Goal: Transaction & Acquisition: Download file/media

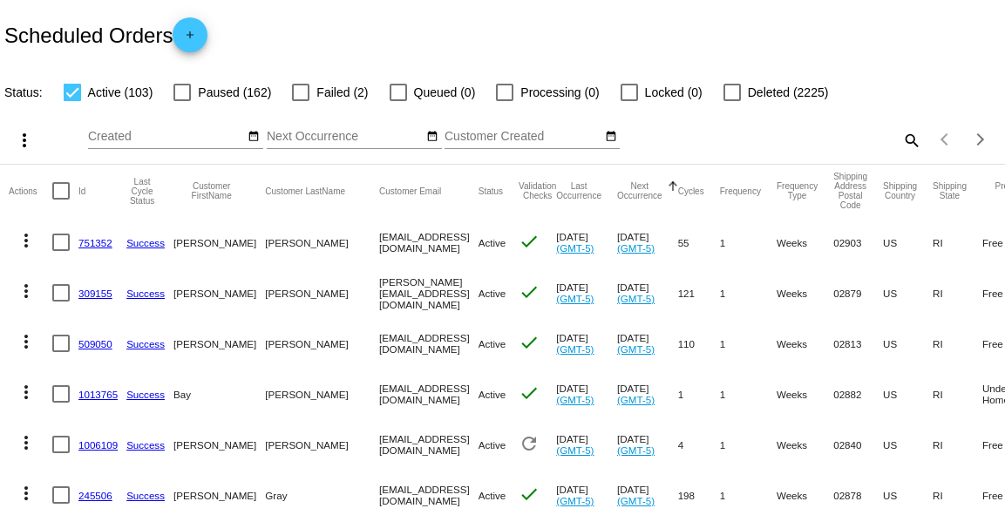
click at [414, 31] on div "Scheduled Orders add" at bounding box center [502, 35] width 1005 height 70
click at [432, 137] on mat-icon "date_range" at bounding box center [432, 137] width 12 height 14
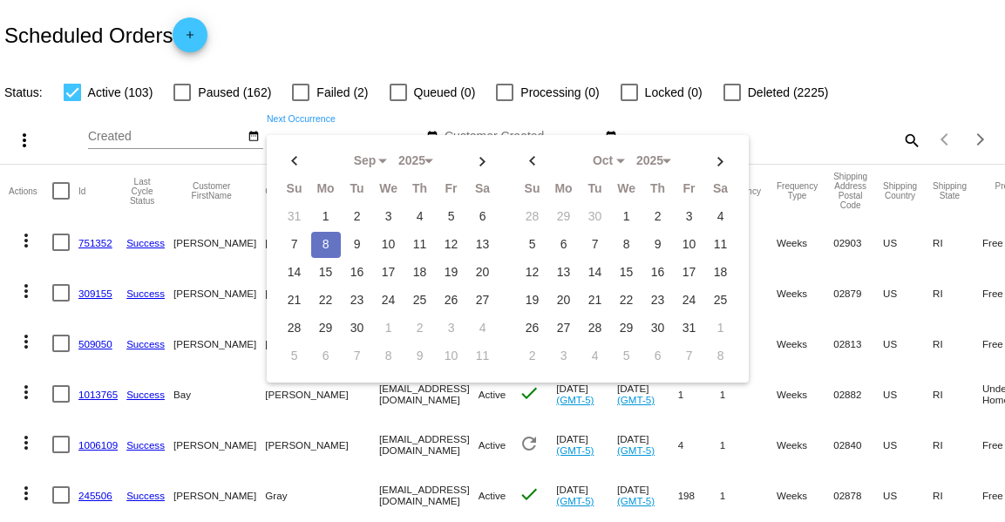
click at [322, 248] on td "8" at bounding box center [326, 245] width 30 height 26
click at [360, 248] on td "9" at bounding box center [358, 245] width 30 height 26
type input "[DATE] - [DATE]"
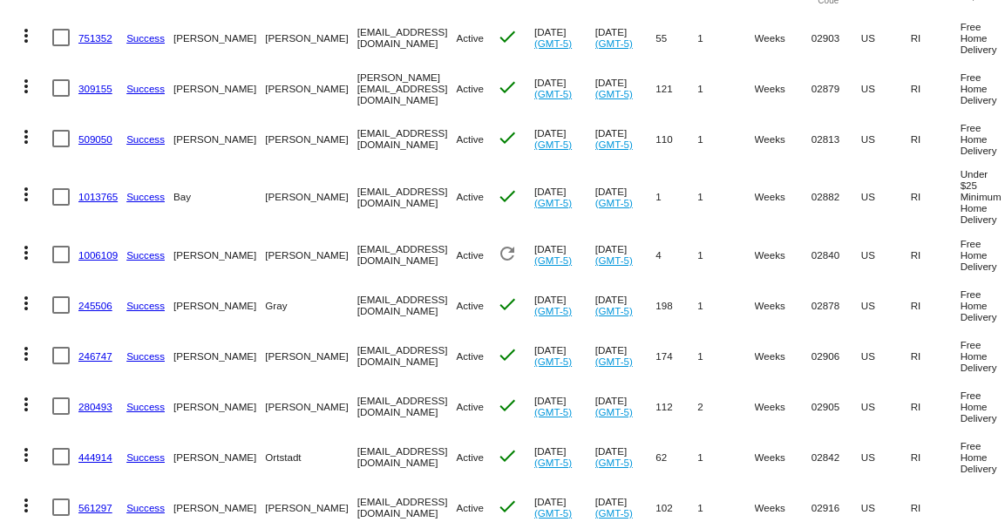
scroll to position [229, 0]
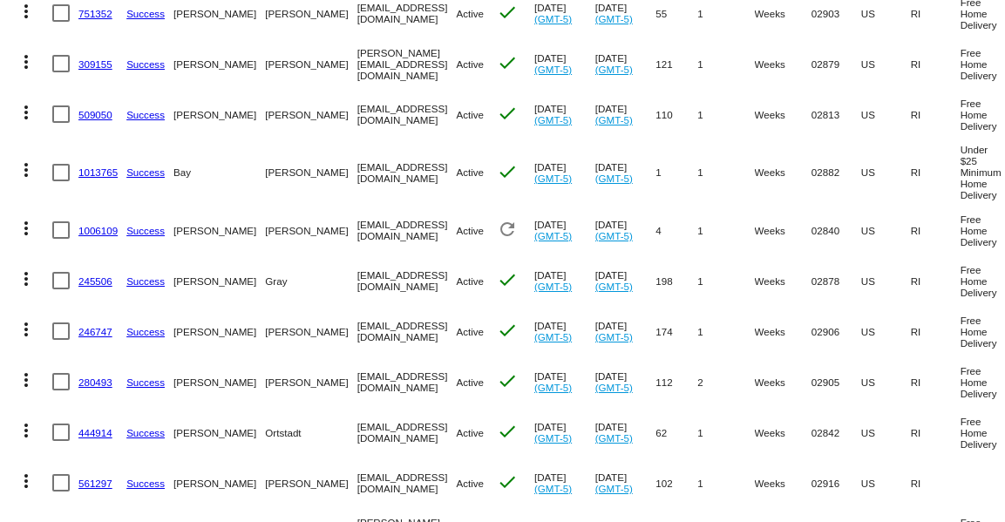
click at [92, 230] on link "1006109" at bounding box center [97, 230] width 39 height 11
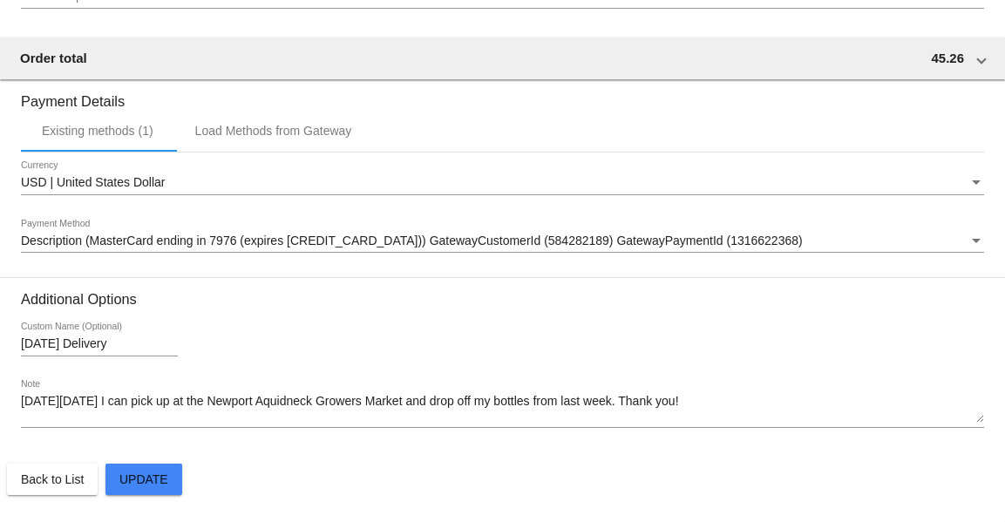
scroll to position [1641, 0]
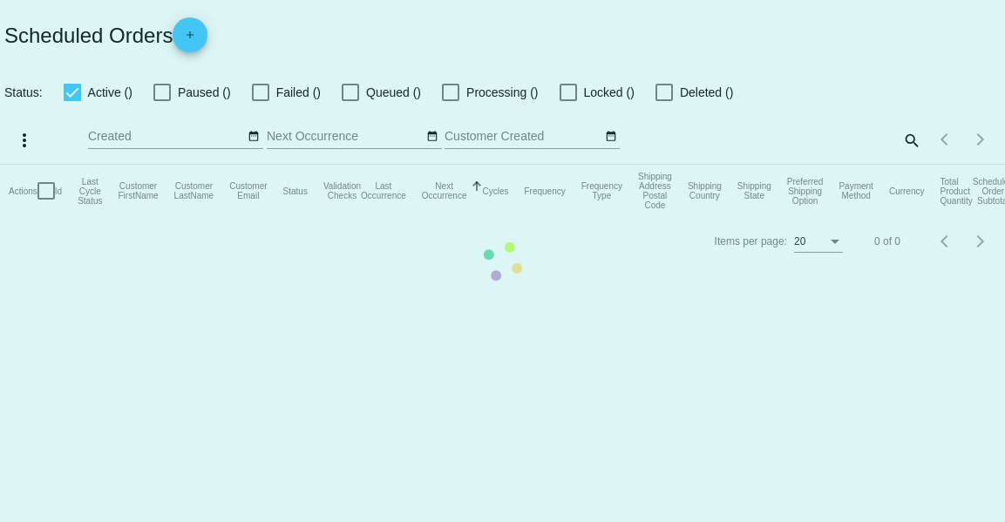
type input "[DATE] - [DATE]"
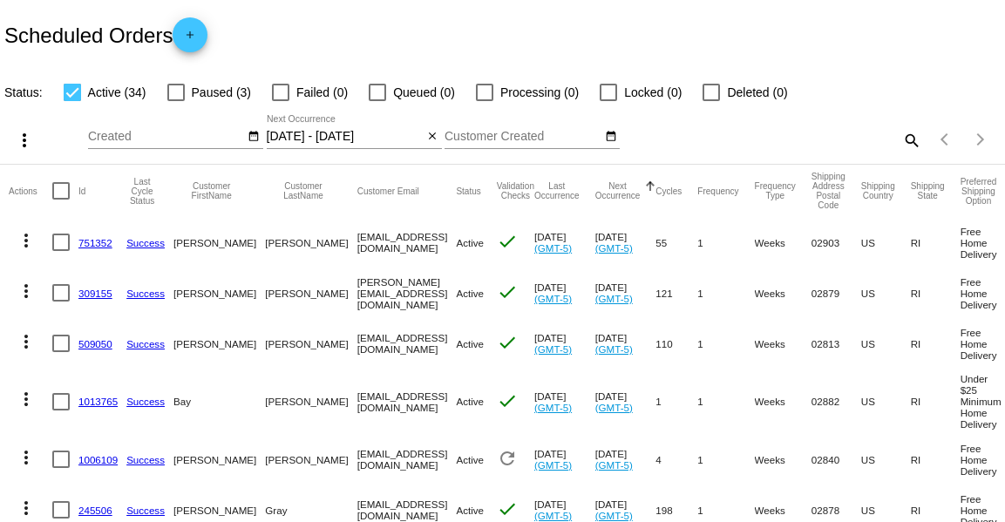
click at [55, 191] on div at bounding box center [60, 190] width 17 height 17
click at [60, 200] on input "checkbox" at bounding box center [60, 200] width 1 height 1
checkbox input "true"
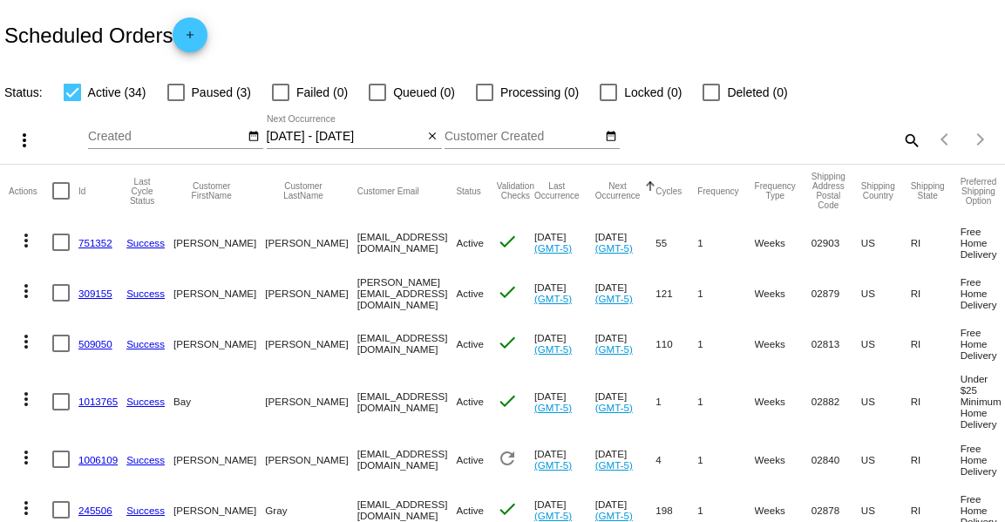
checkbox input "true"
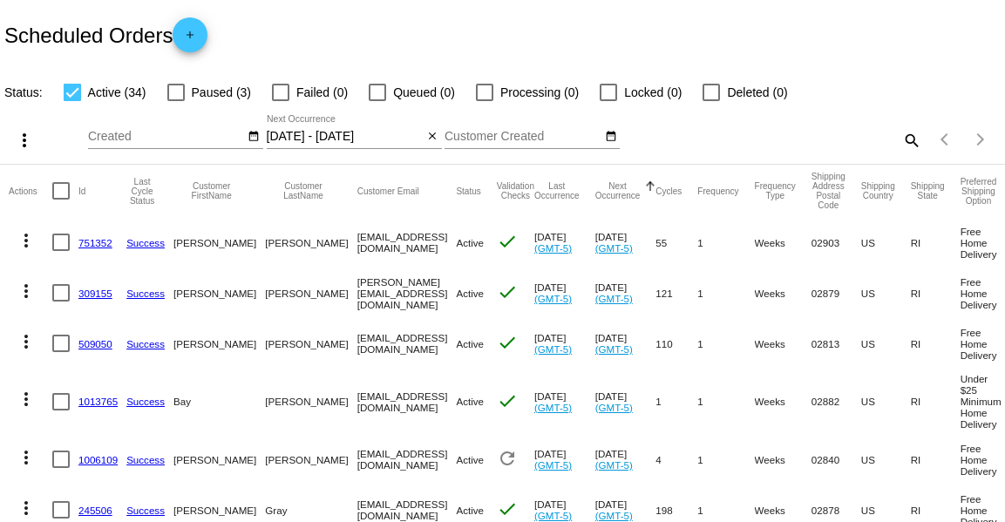
checkbox input "true"
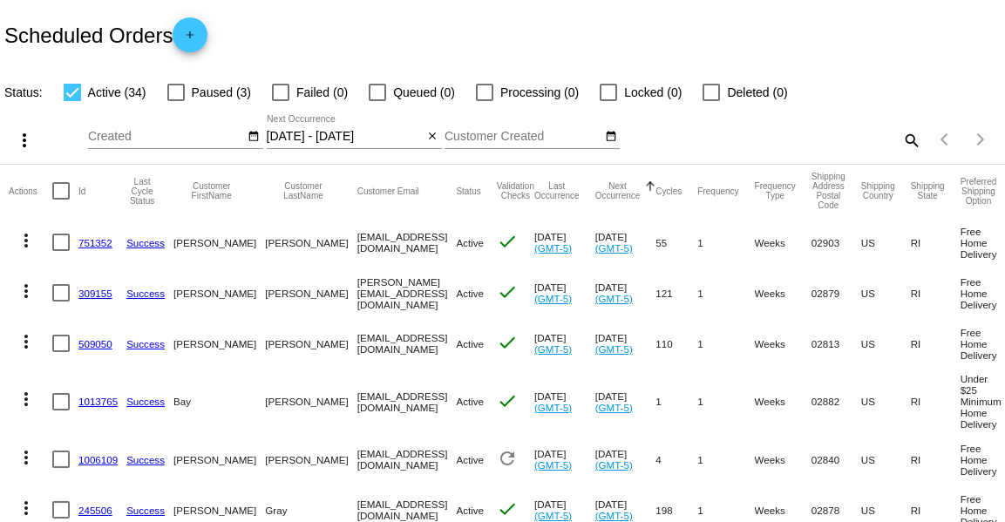
checkbox input "true"
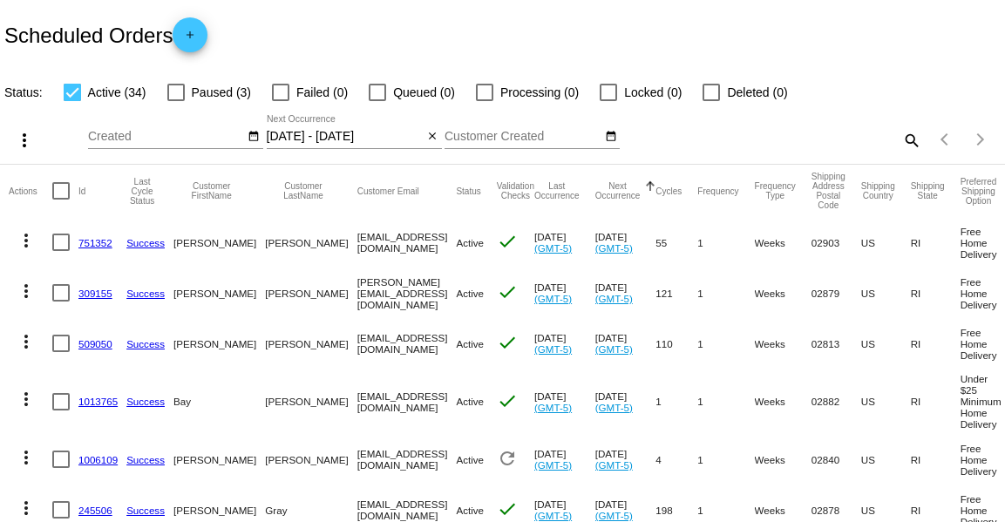
checkbox input "true"
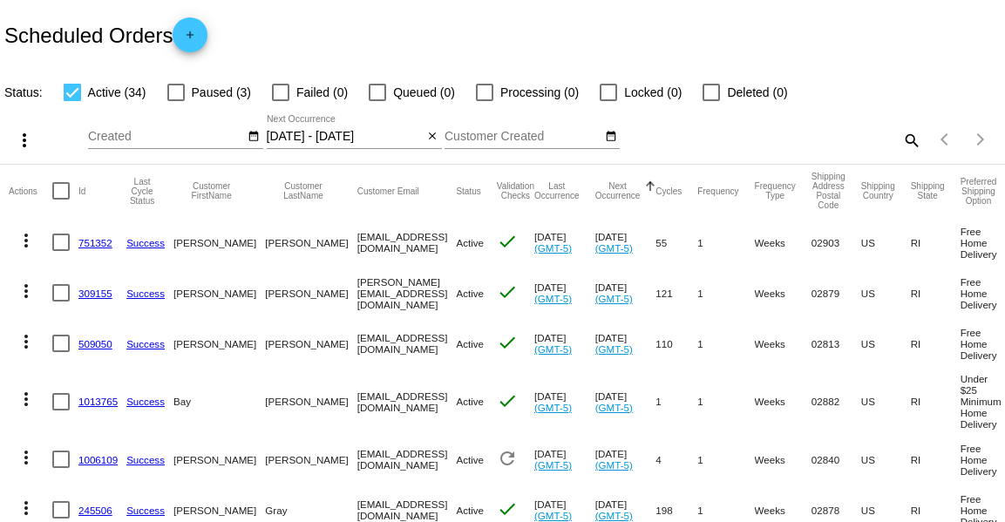
checkbox input "true"
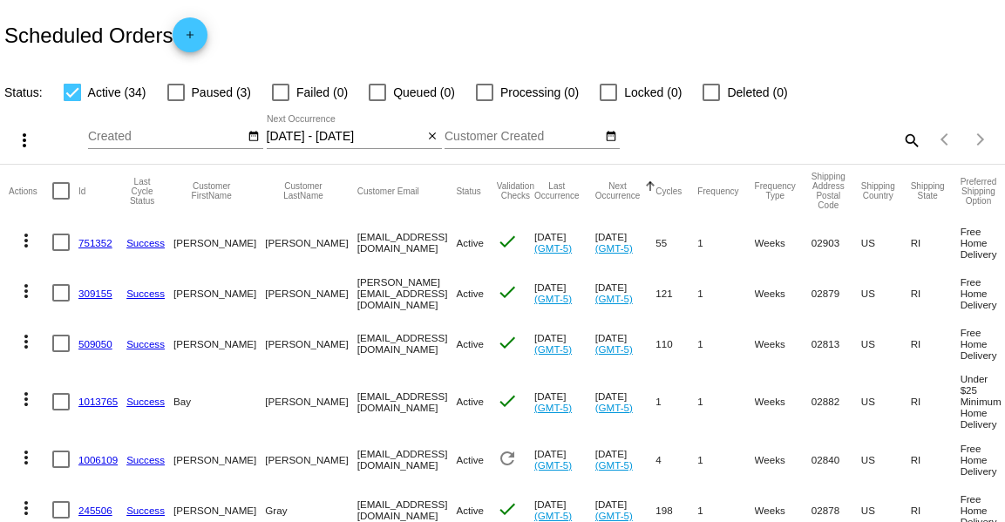
checkbox input "true"
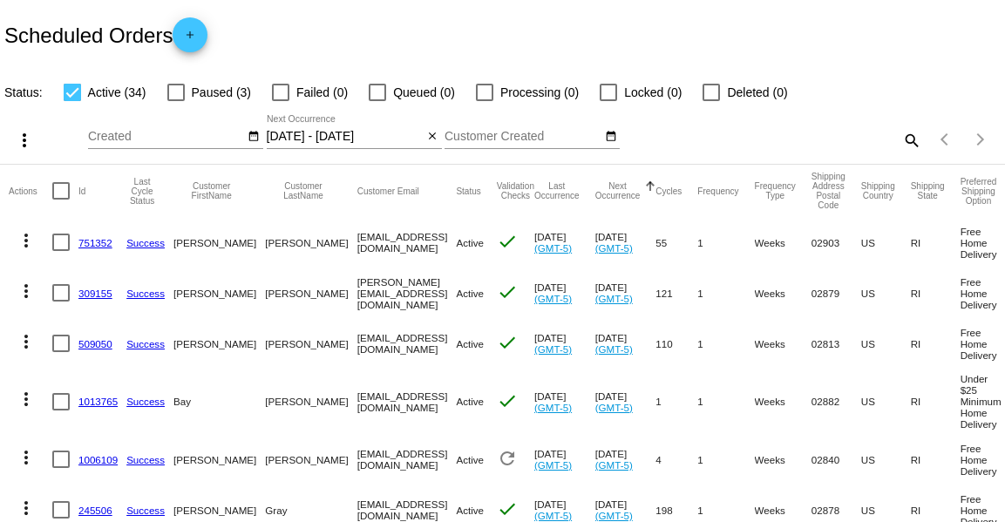
checkbox input "true"
click at [23, 142] on mat-icon "more_vert" at bounding box center [24, 140] width 21 height 21
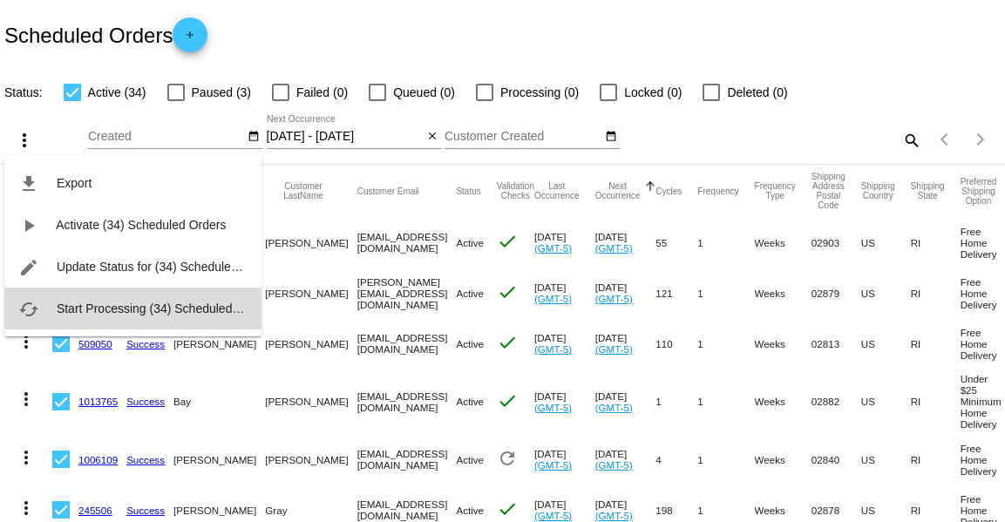
click at [94, 309] on span "Start Processing (34) Scheduled Orders" at bounding box center [165, 309] width 216 height 14
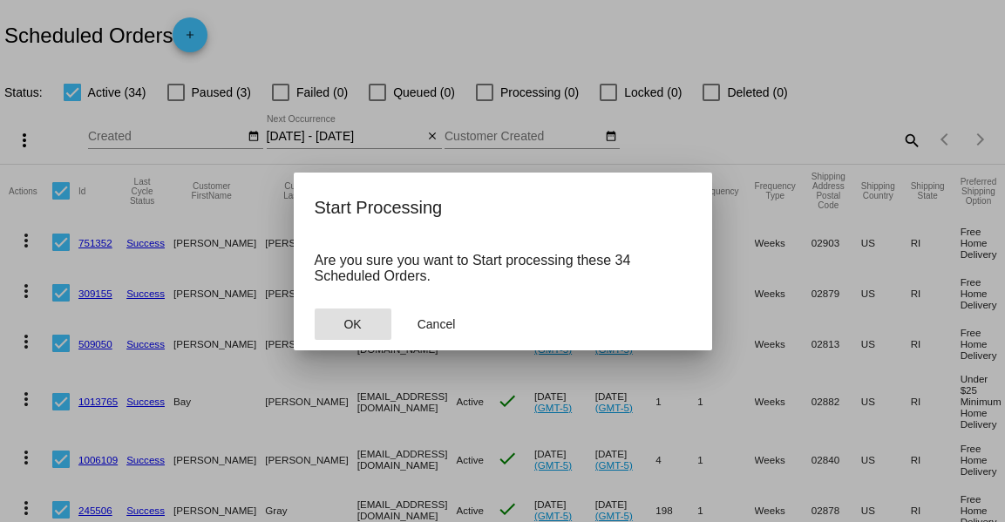
click at [375, 330] on button "OK" at bounding box center [353, 324] width 77 height 31
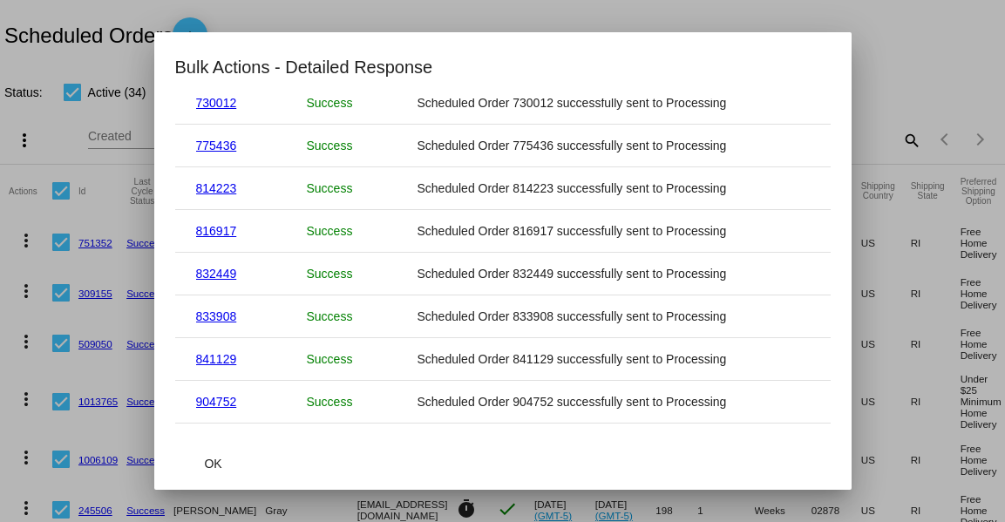
scroll to position [1191, 0]
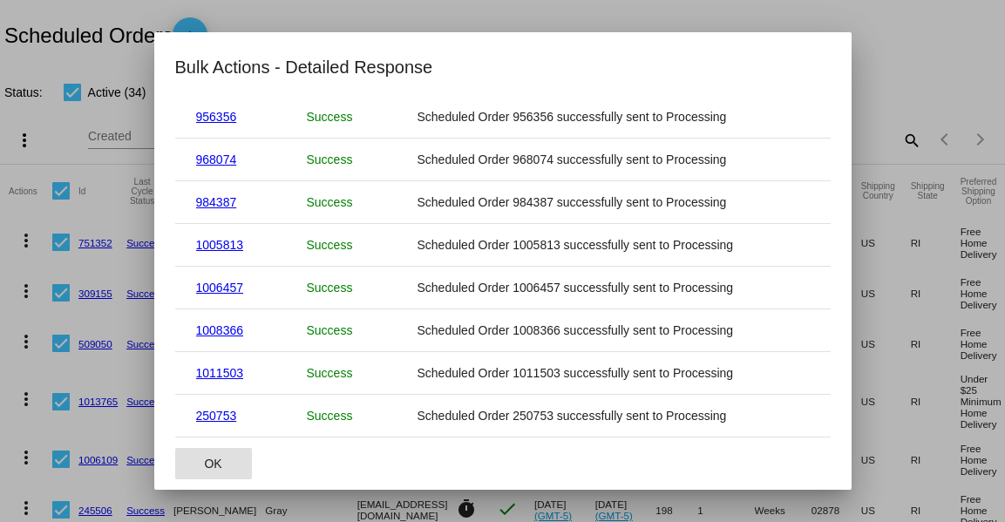
click at [198, 459] on button "OK" at bounding box center [213, 463] width 77 height 31
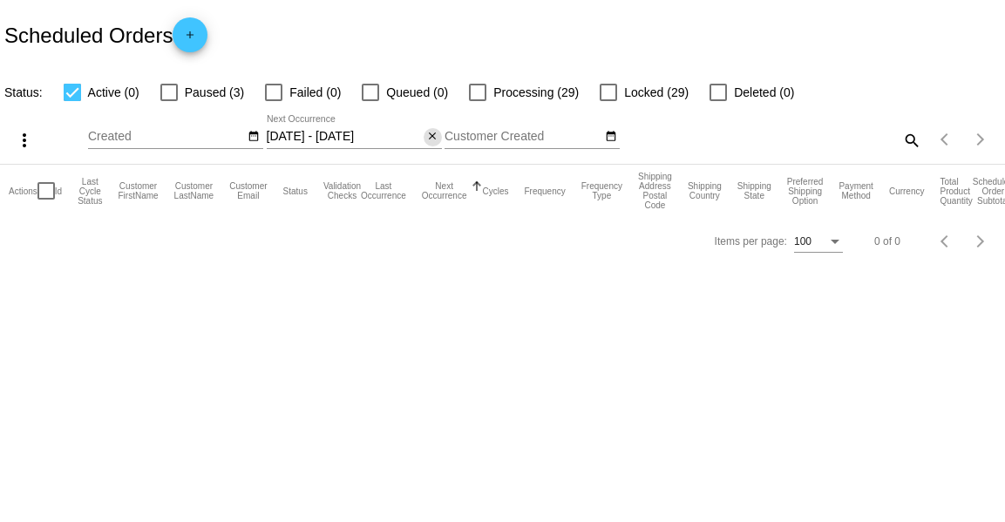
click at [428, 139] on mat-icon "close" at bounding box center [432, 137] width 12 height 14
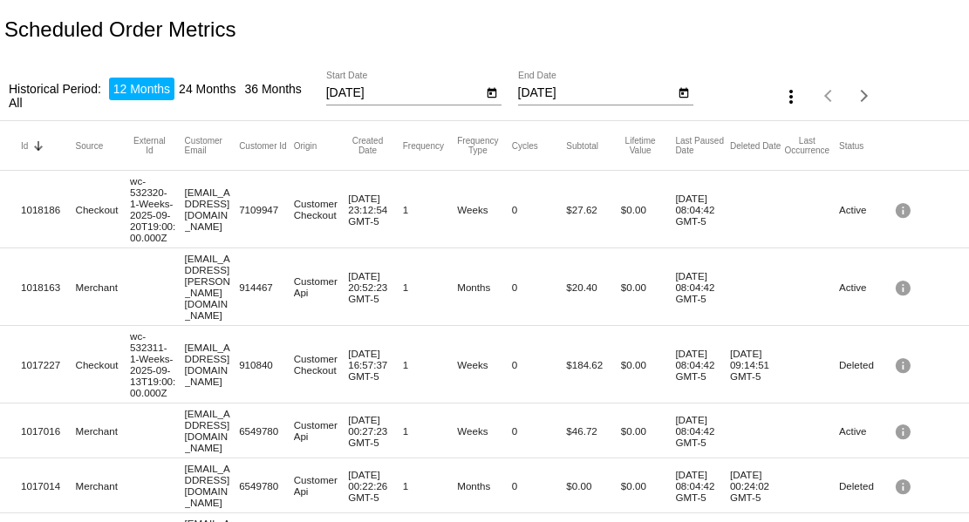
click at [492, 92] on icon "Open calendar" at bounding box center [492, 93] width 10 height 10
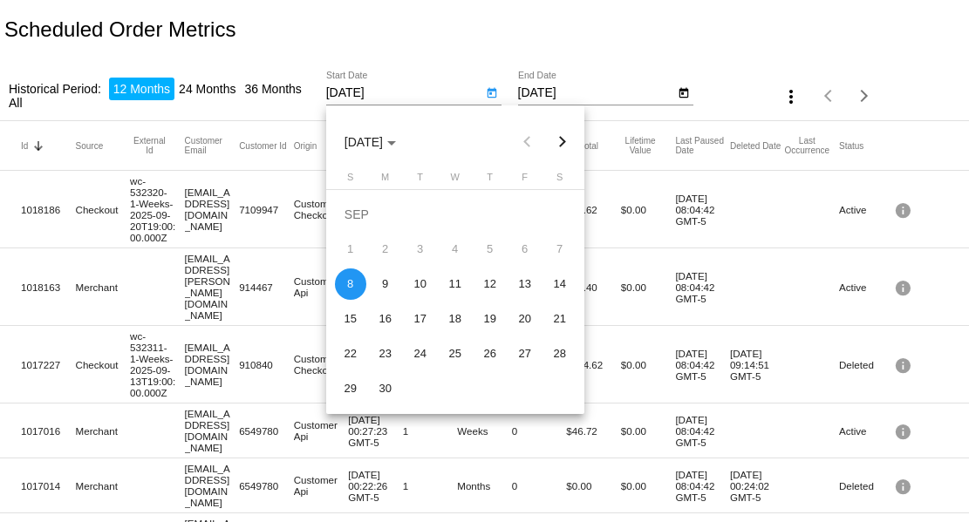
click at [569, 29] on div at bounding box center [484, 261] width 969 height 522
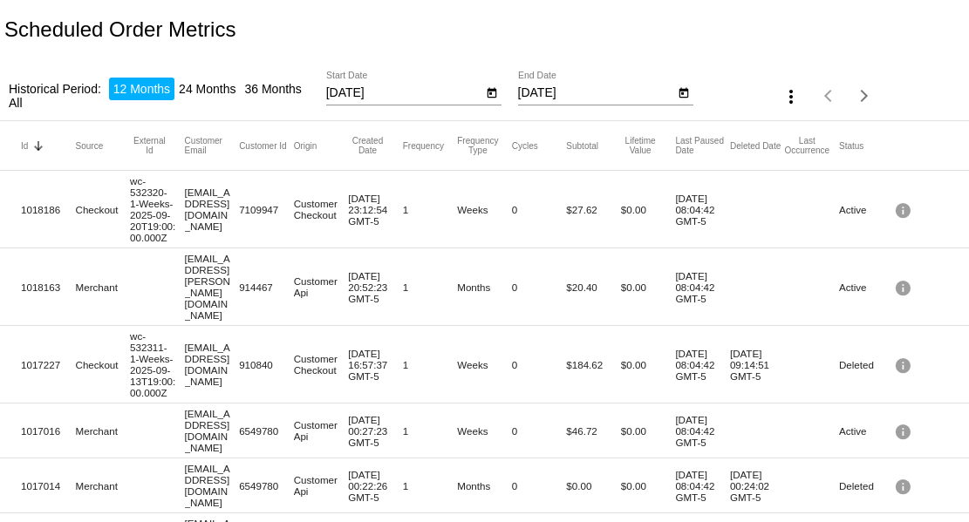
click at [679, 94] on icon "Open calendar" at bounding box center [683, 93] width 12 height 21
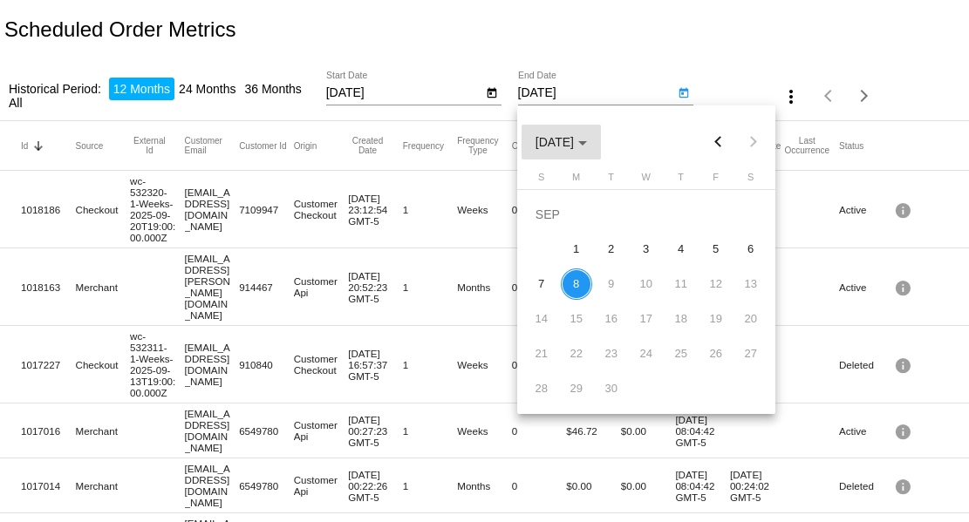
click at [601, 135] on button "SEP 2025" at bounding box center [560, 142] width 79 height 35
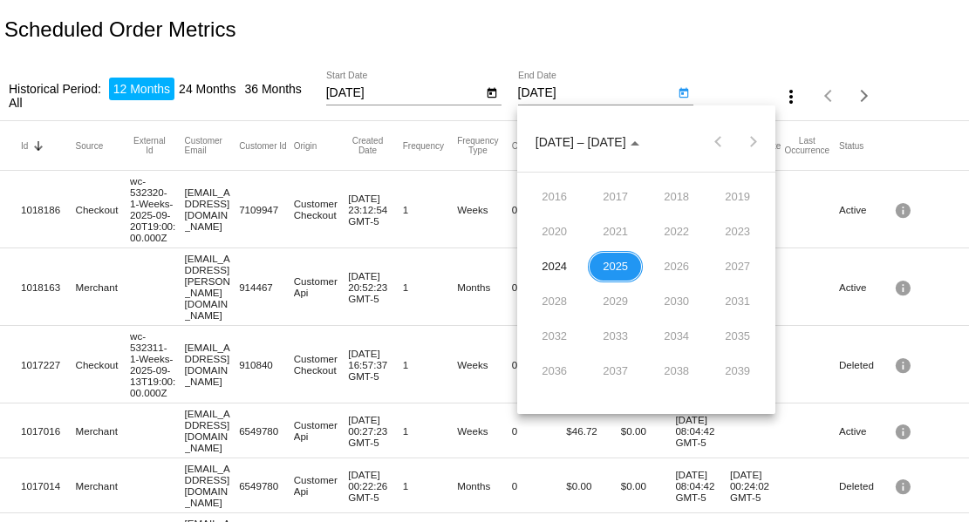
click at [659, 23] on div at bounding box center [484, 261] width 969 height 522
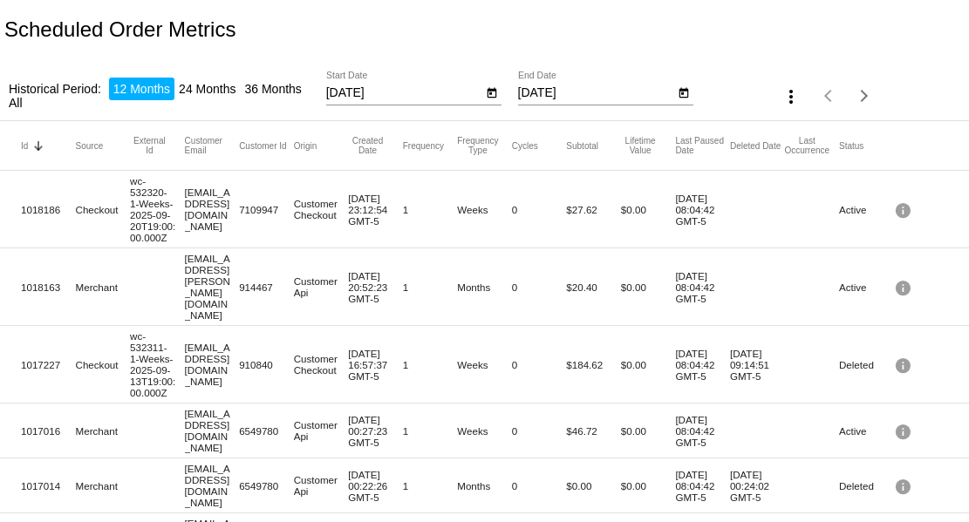
click at [680, 94] on icon "Open calendar" at bounding box center [684, 93] width 10 height 10
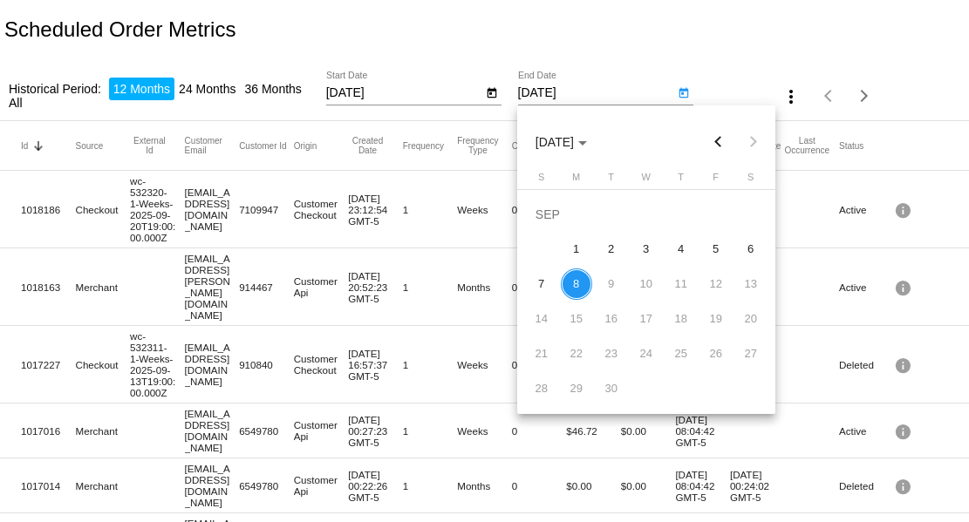
click at [491, 96] on div at bounding box center [484, 261] width 969 height 522
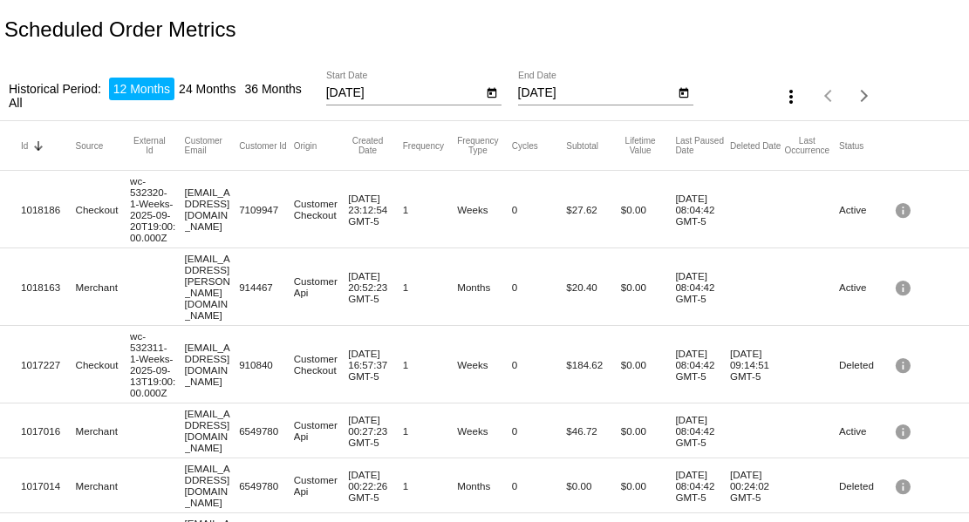
click at [491, 96] on icon "Open calendar" at bounding box center [492, 93] width 12 height 21
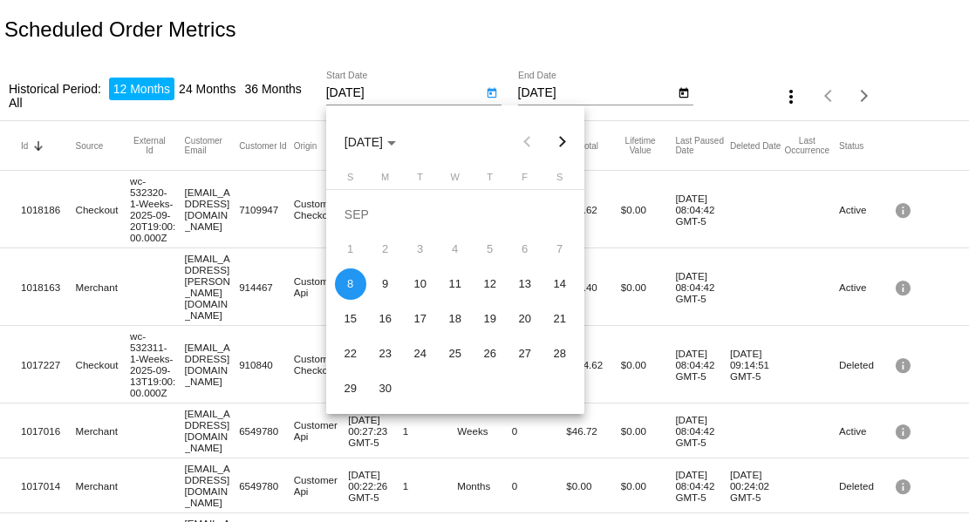
click at [201, 88] on div at bounding box center [484, 261] width 969 height 522
click at [201, 88] on li "24 Months" at bounding box center [206, 89] width 65 height 23
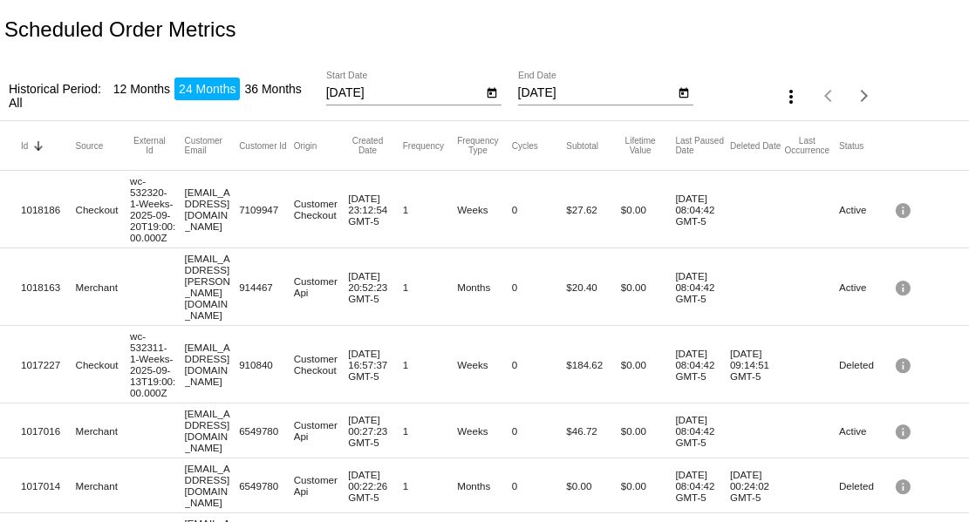
click at [500, 92] on button "Open calendar" at bounding box center [492, 92] width 18 height 18
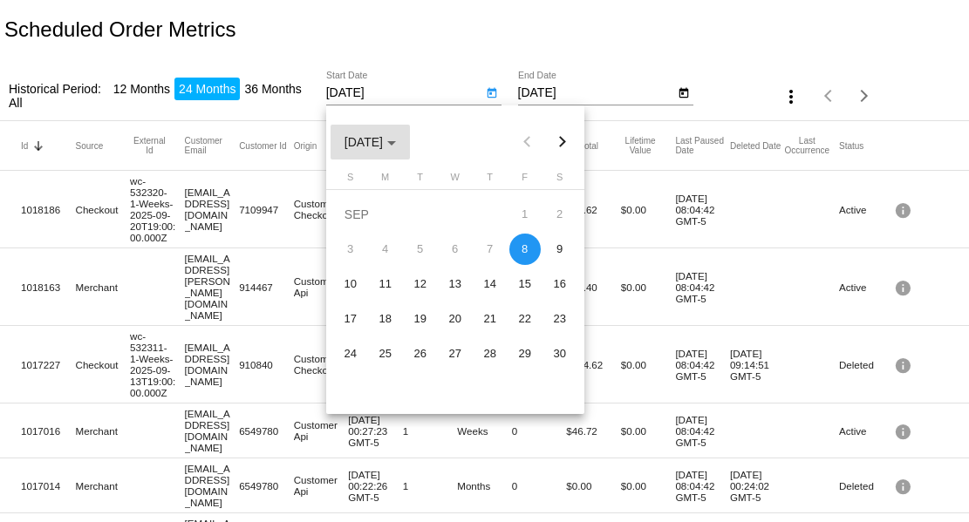
click at [395, 155] on button "SEP 2023" at bounding box center [369, 142] width 79 height 35
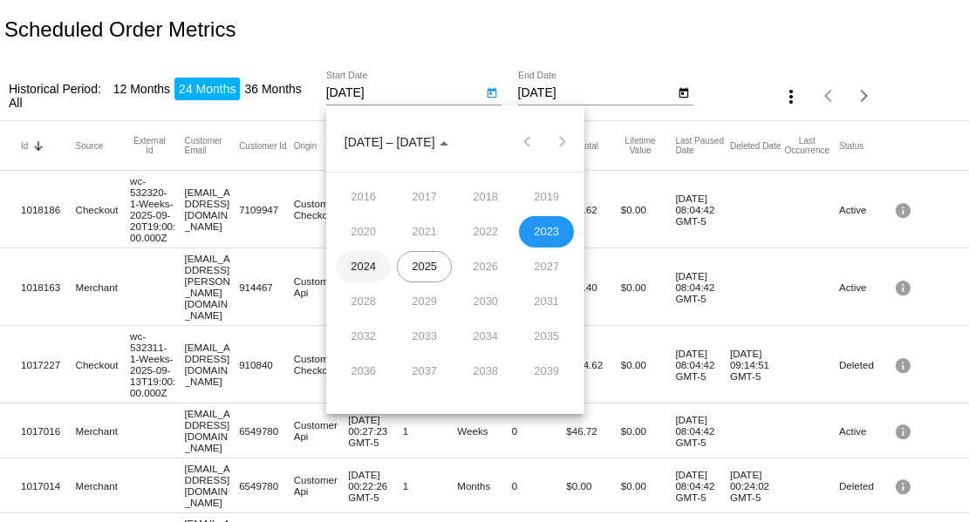
click at [360, 265] on div "2024" at bounding box center [363, 266] width 55 height 31
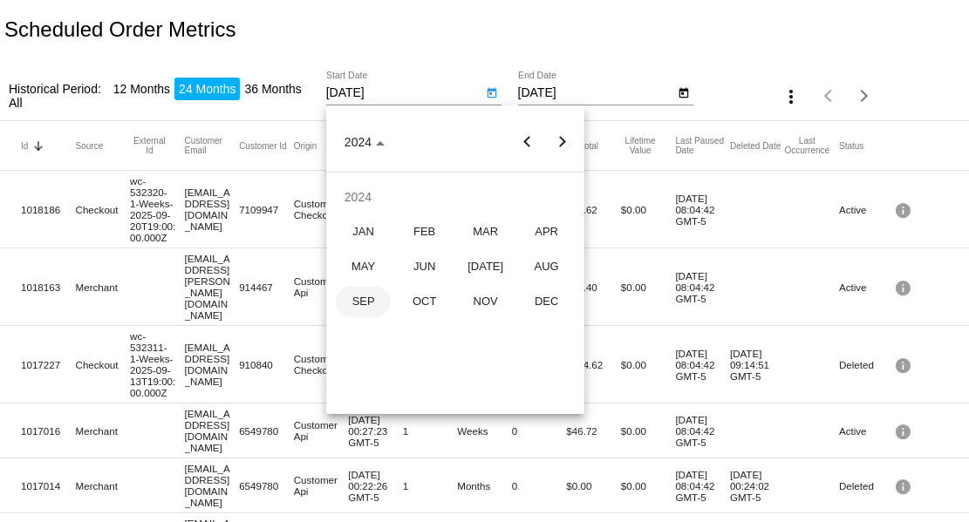
click at [368, 297] on div "SEP" at bounding box center [363, 301] width 55 height 31
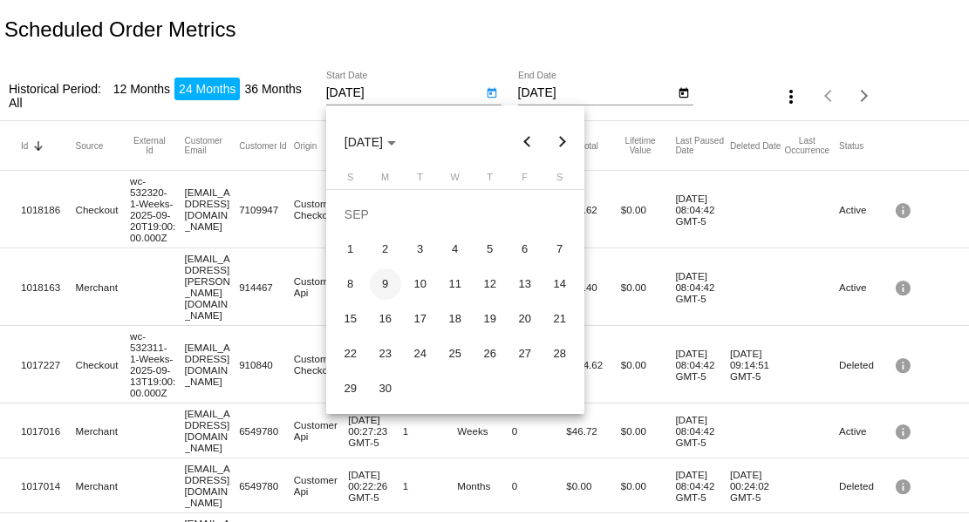
click at [372, 284] on div "9" at bounding box center [385, 284] width 31 height 31
type input "9/9/2024"
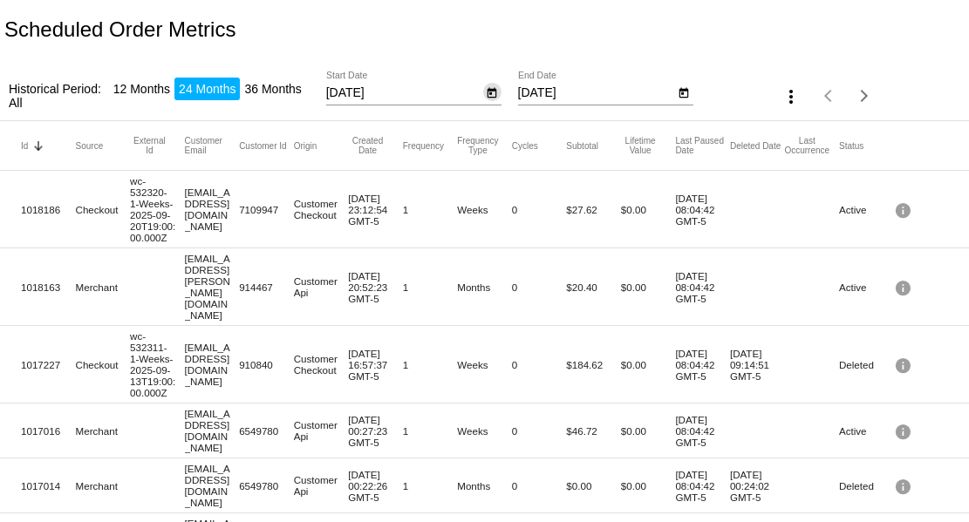
click at [683, 94] on icon "Open calendar" at bounding box center [683, 93] width 12 height 21
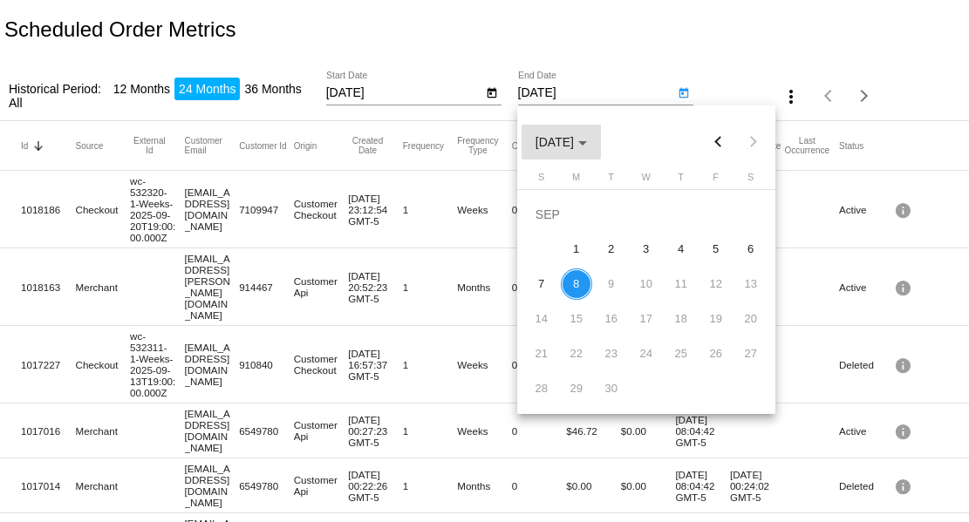
click at [587, 138] on span "SEP 2025" at bounding box center [560, 142] width 51 height 14
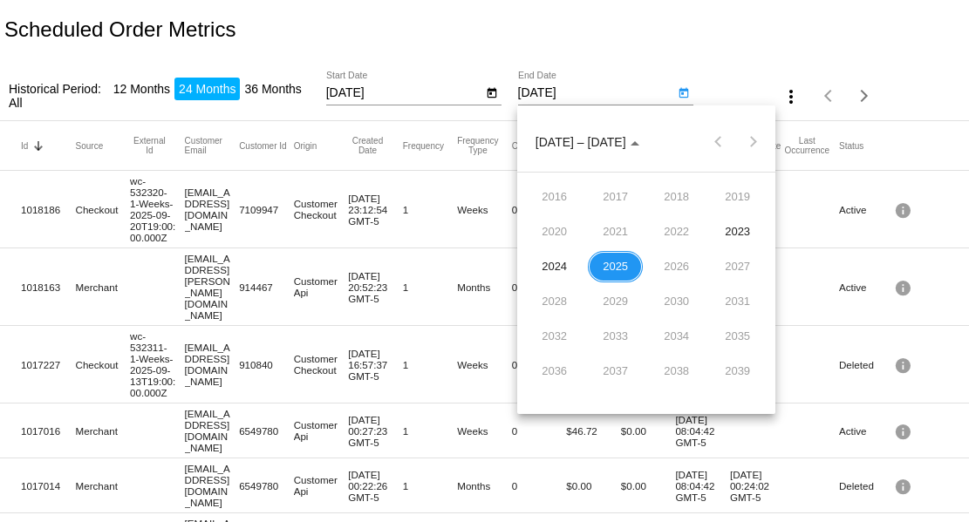
click at [686, 31] on div at bounding box center [484, 261] width 969 height 522
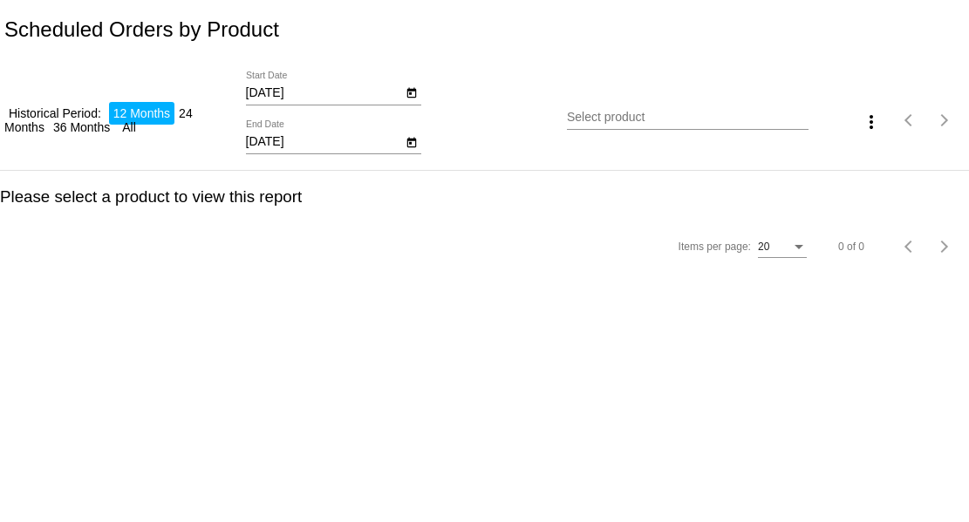
click at [418, 147] on button "Open calendar" at bounding box center [412, 142] width 18 height 18
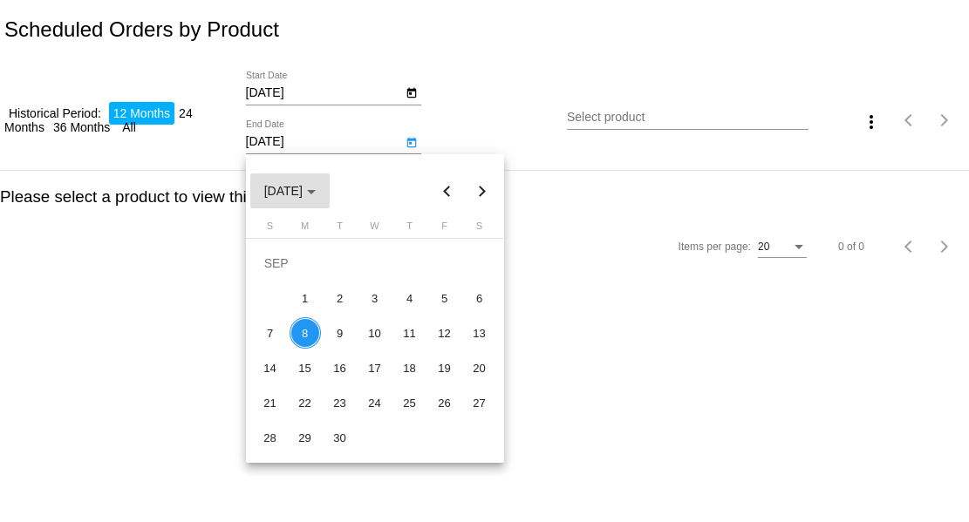
click at [311, 194] on span "SEP 2025" at bounding box center [289, 191] width 51 height 14
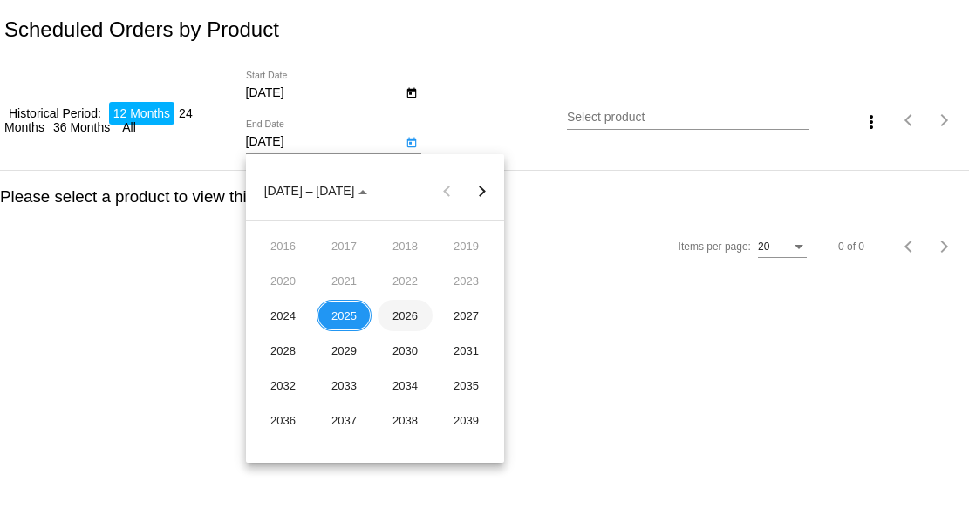
click at [396, 312] on div "2026" at bounding box center [404, 315] width 55 height 31
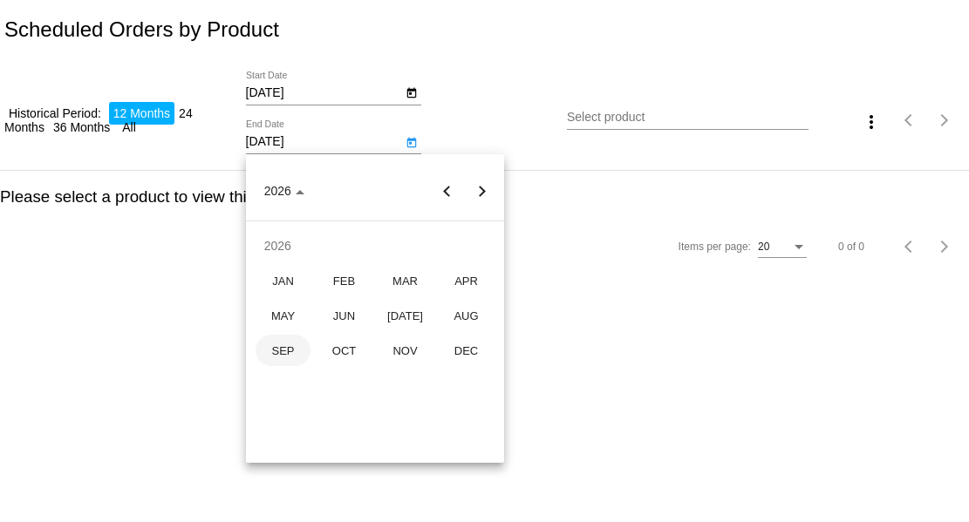
click at [276, 345] on div "SEP" at bounding box center [282, 350] width 55 height 31
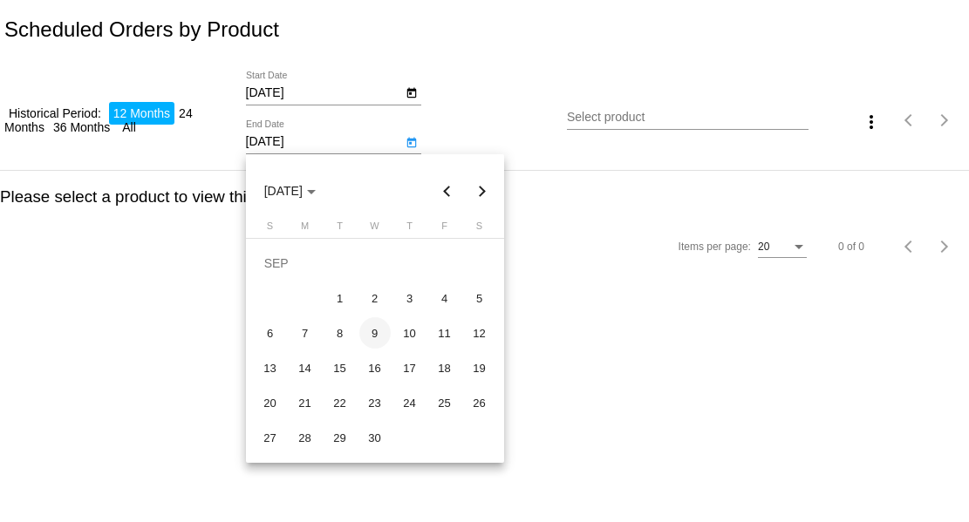
click at [369, 328] on div "9" at bounding box center [374, 332] width 31 height 31
type input "9/9/2026"
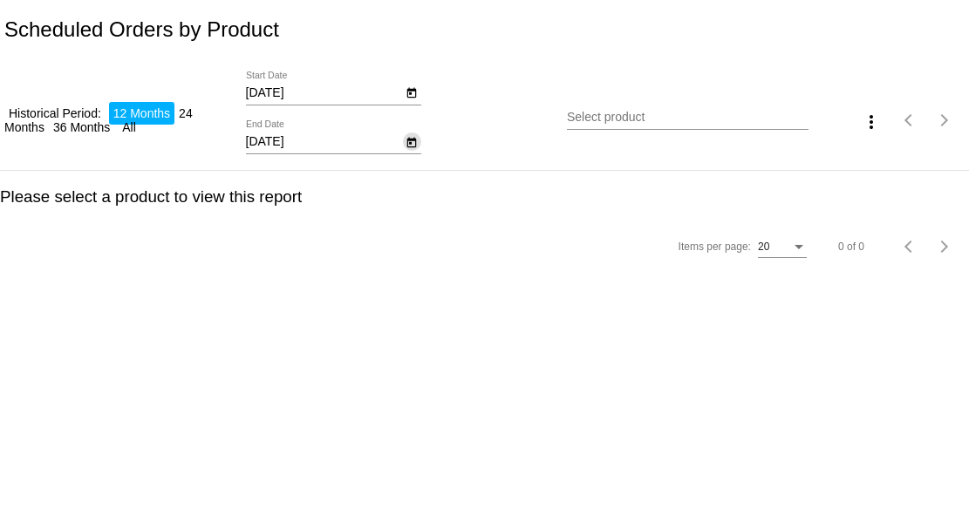
click at [584, 108] on div "Select product" at bounding box center [687, 113] width 241 height 34
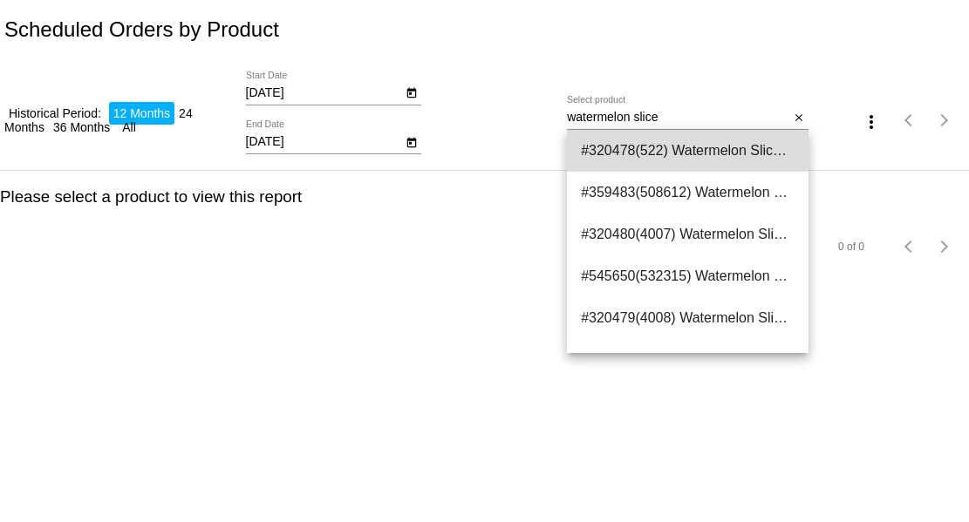
click at [672, 157] on span "#320478(522) Watermelon Slice 0.00" at bounding box center [688, 151] width 214 height 42
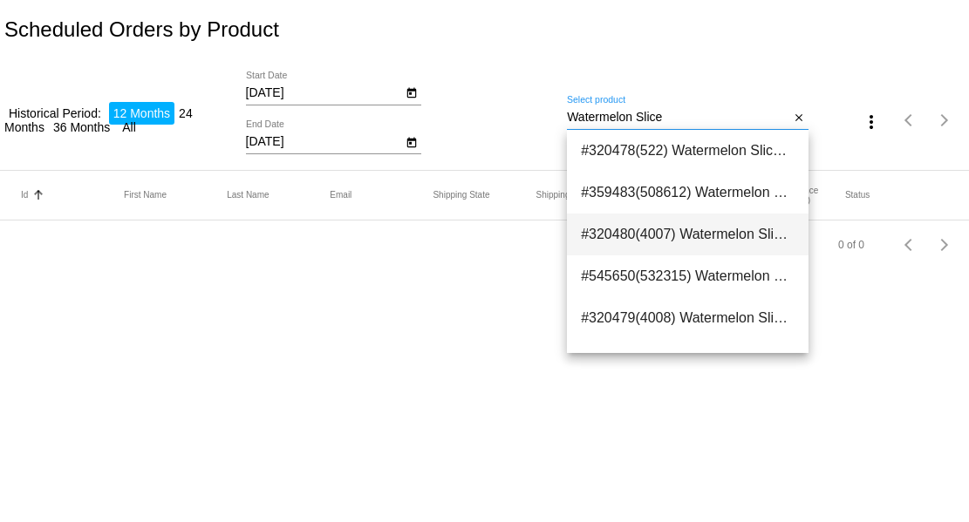
click at [676, 229] on span "#320480(4007) Watermelon Slice - 16oz (size: 16oz) 9.56" at bounding box center [688, 235] width 214 height 42
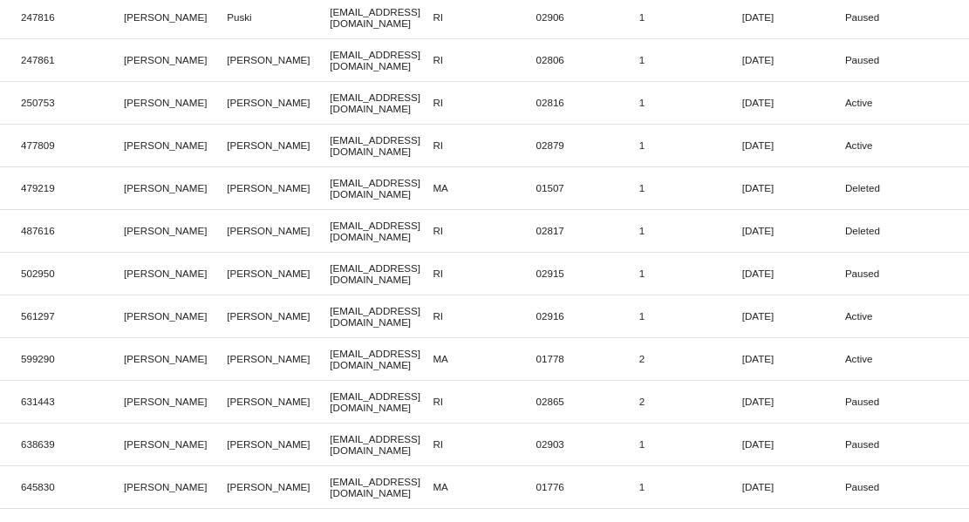
scroll to position [602, 0]
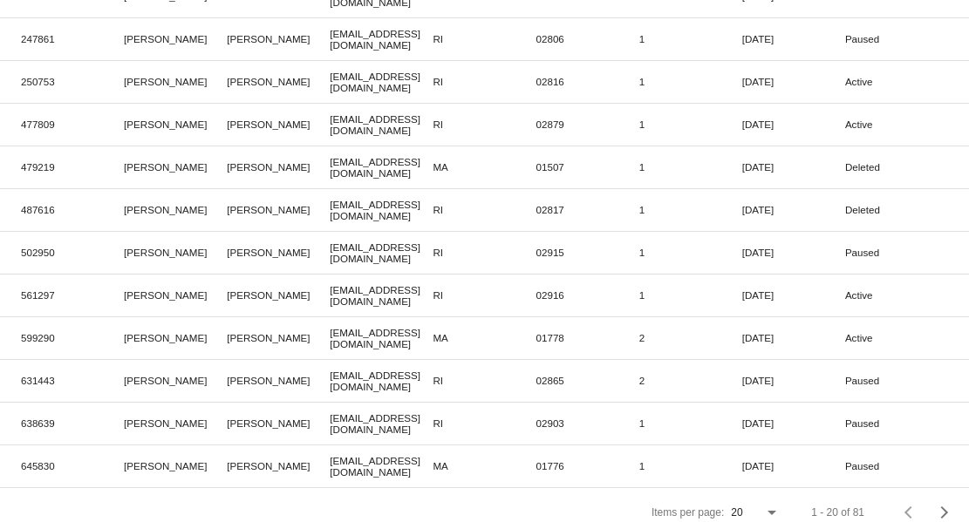
click at [764, 505] on div "20" at bounding box center [755, 508] width 49 height 30
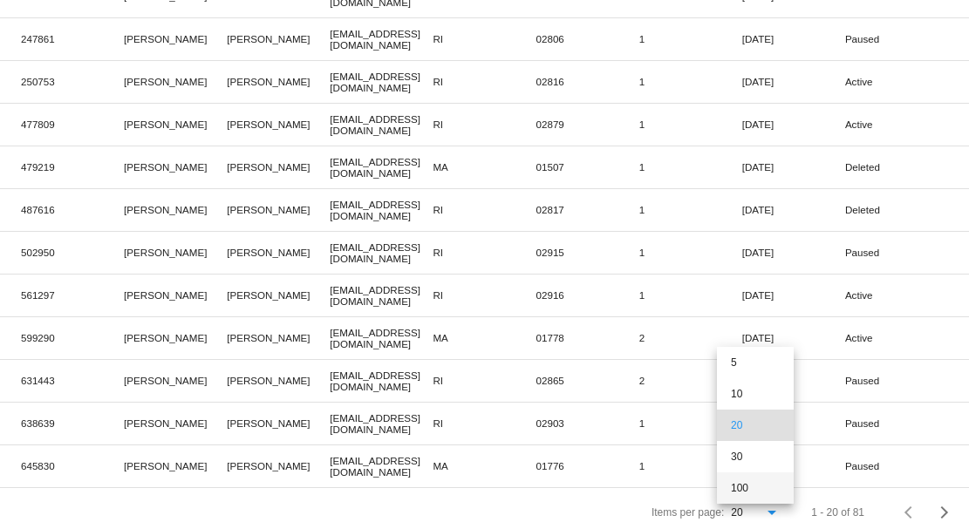
click at [754, 492] on span "100" at bounding box center [755, 487] width 49 height 31
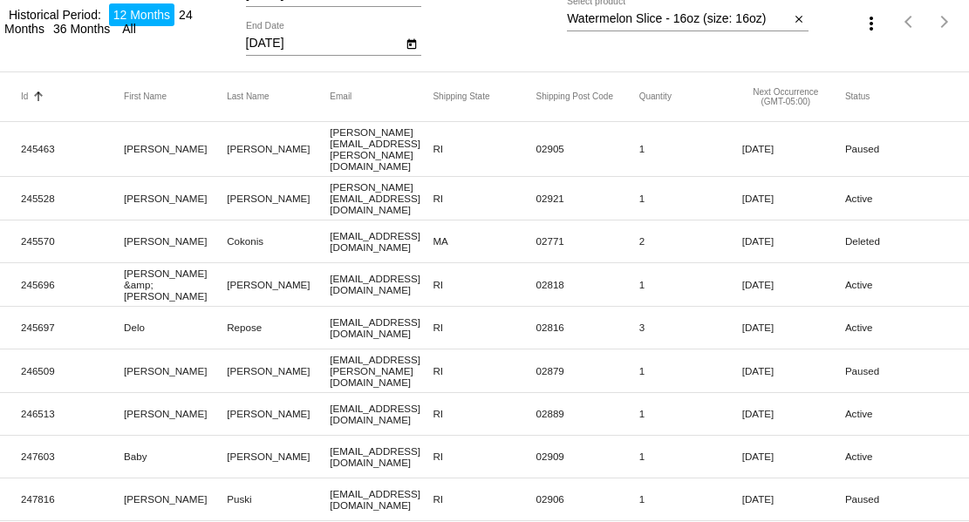
scroll to position [0, 0]
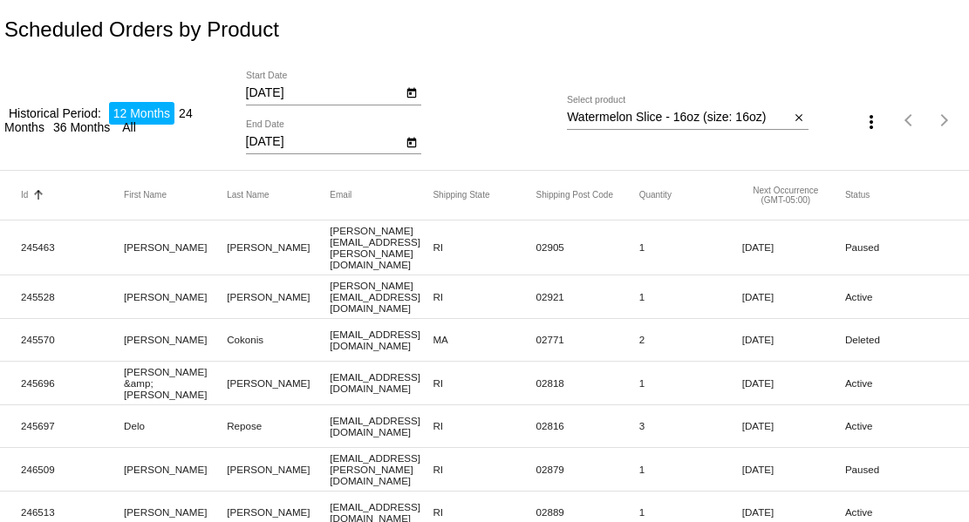
click at [867, 121] on mat-icon "more_vert" at bounding box center [870, 122] width 21 height 21
click at [878, 155] on mat-icon "file_download" at bounding box center [877, 165] width 21 height 21
click at [770, 118] on input "Watermelon Slice - 16oz (size: 16oz)" at bounding box center [678, 118] width 223 height 14
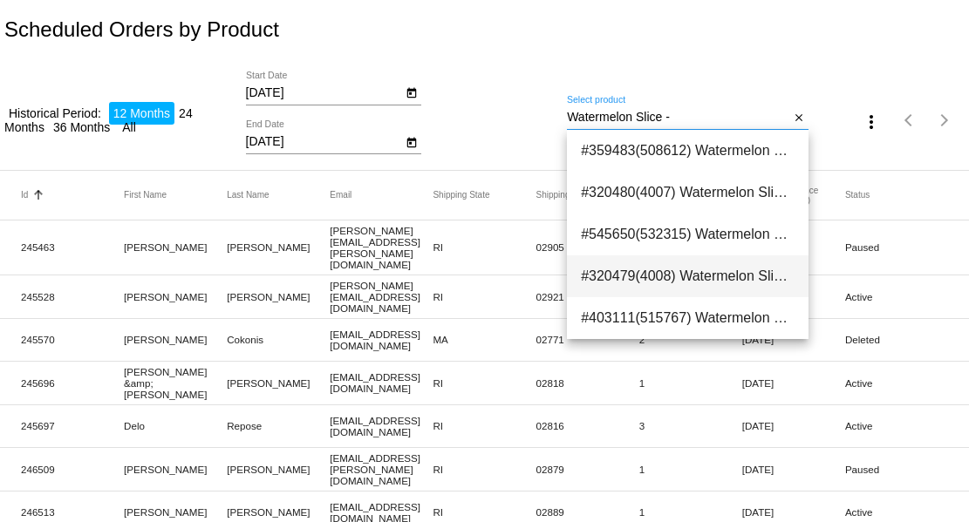
click at [700, 271] on span "#320479(4008) Watermelon Slice - 64oz (size: 64oz) 34.85" at bounding box center [688, 276] width 214 height 42
type input "Watermelon Slice - 64oz (size: 64oz)"
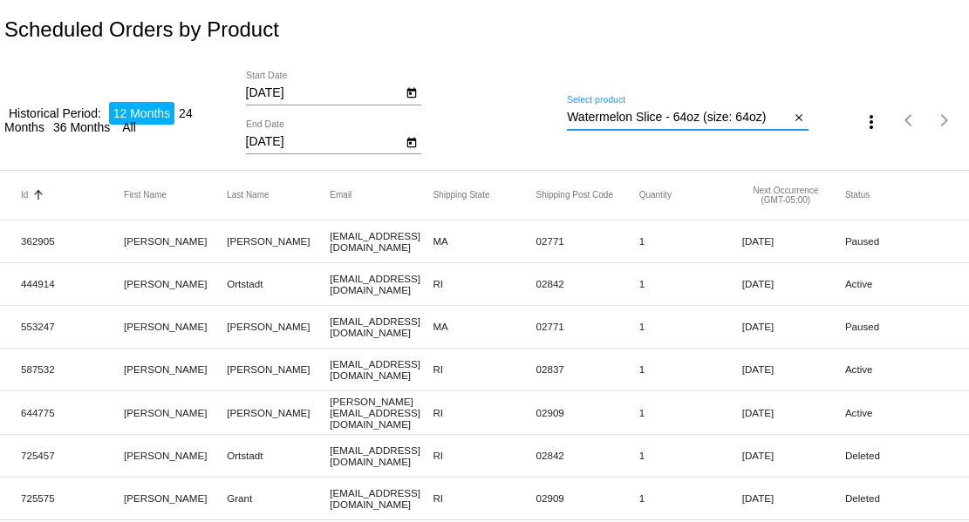
click at [868, 119] on mat-icon "more_vert" at bounding box center [870, 122] width 21 height 21
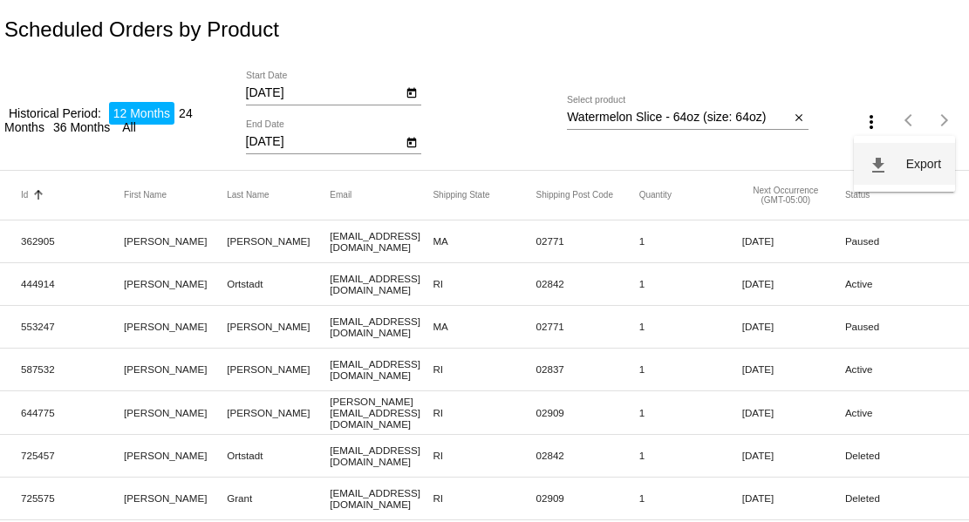
click at [878, 160] on mat-icon "file_download" at bounding box center [877, 165] width 21 height 21
click at [184, 214] on mat-header-row "Id Sorted by Id ascending First Name Last Name Email Shipping State Shipping Po…" at bounding box center [484, 196] width 969 height 50
